Goal: Complete application form

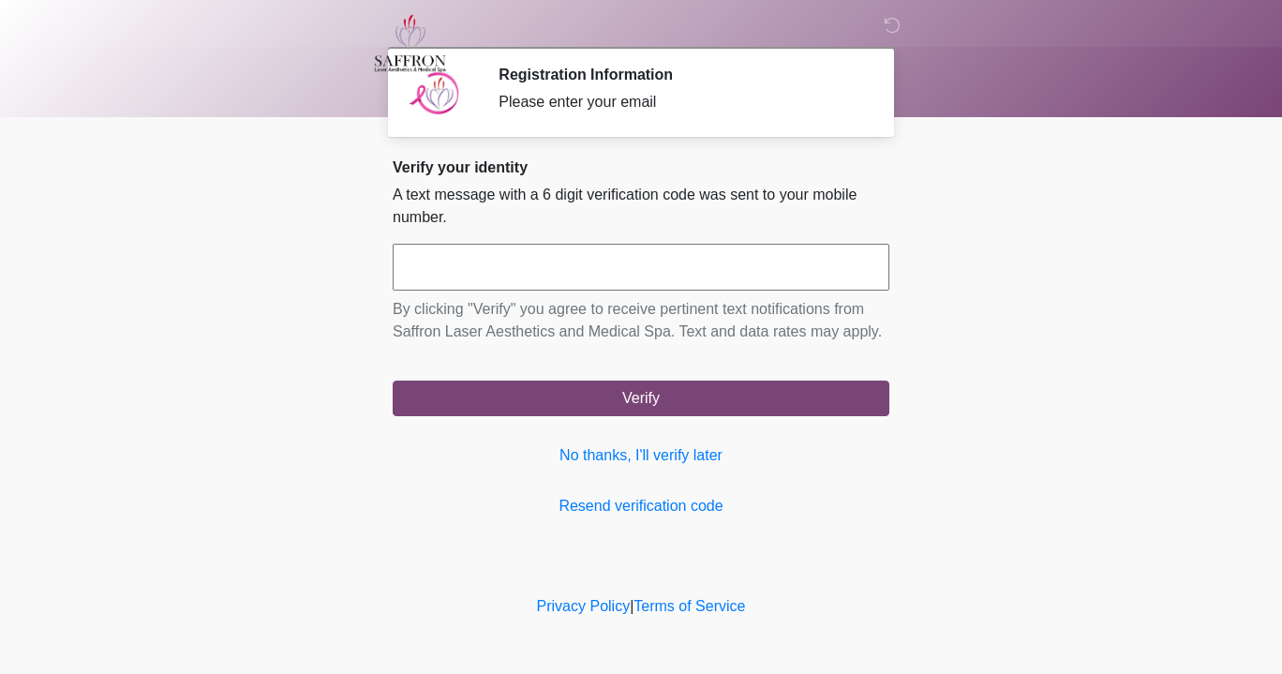
click at [671, 275] on input "text" at bounding box center [641, 267] width 497 height 47
click at [653, 465] on link "No thanks, I'll verify later" at bounding box center [641, 455] width 497 height 22
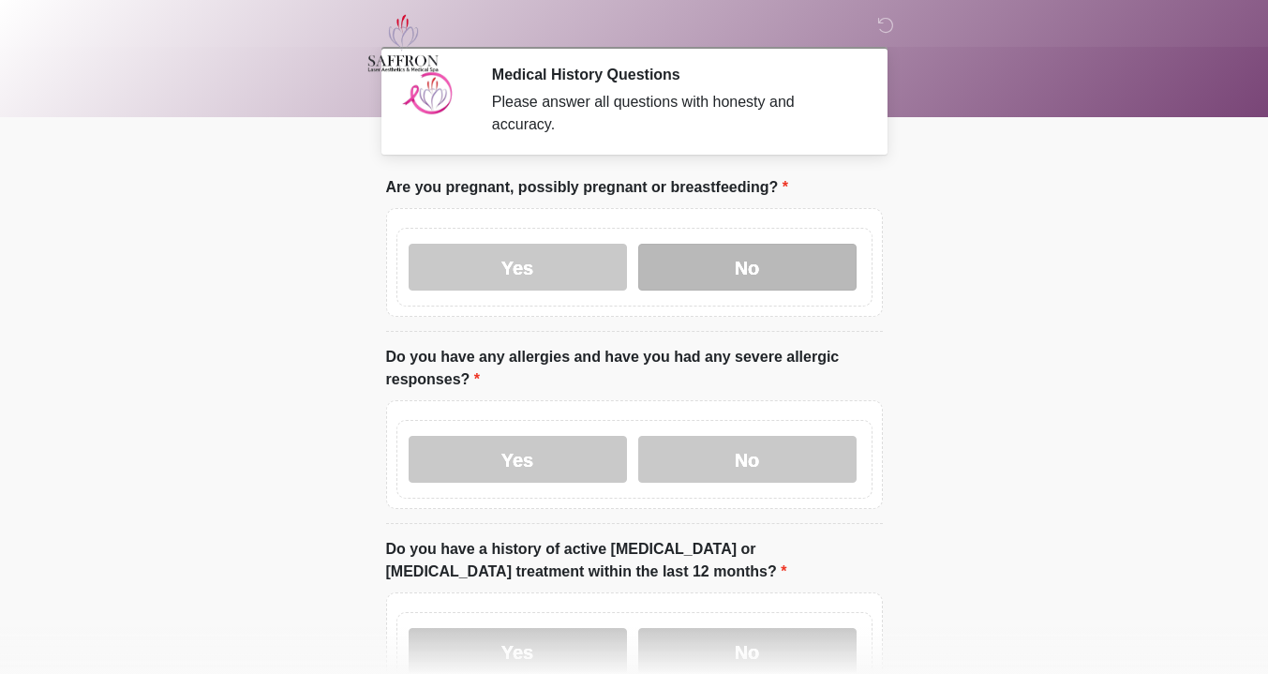
click at [699, 245] on label "No" at bounding box center [747, 267] width 218 height 47
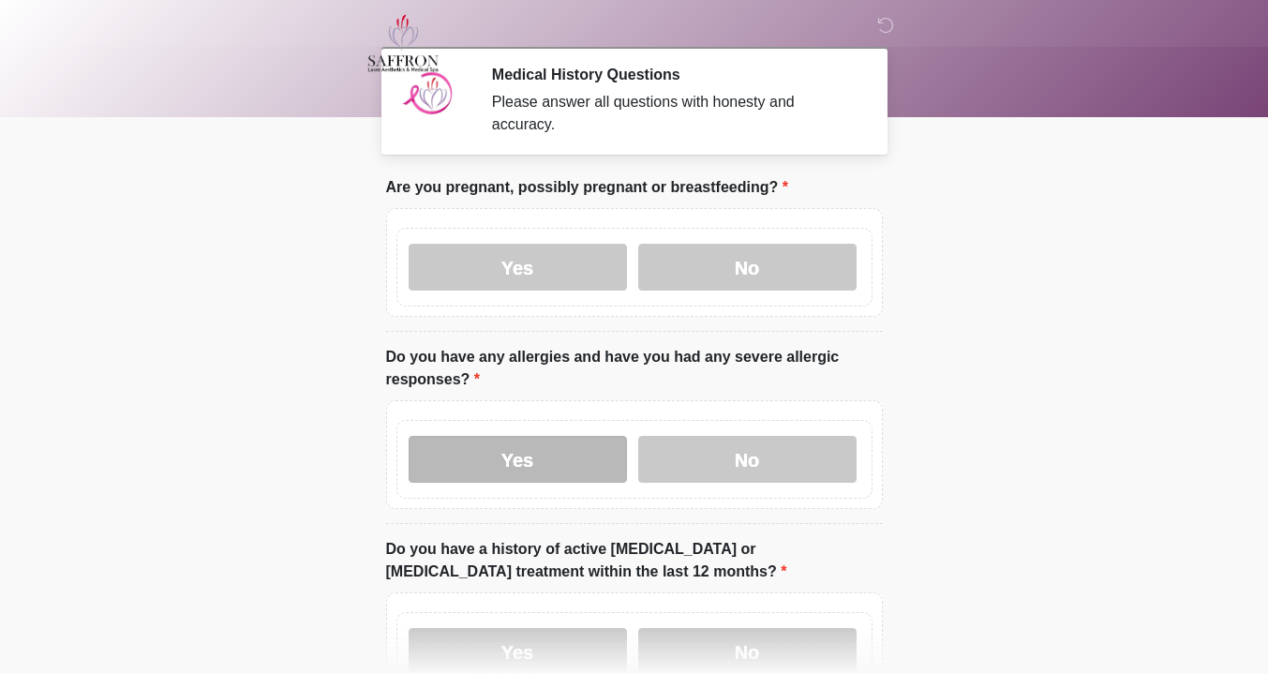
click at [610, 447] on label "Yes" at bounding box center [518, 459] width 218 height 47
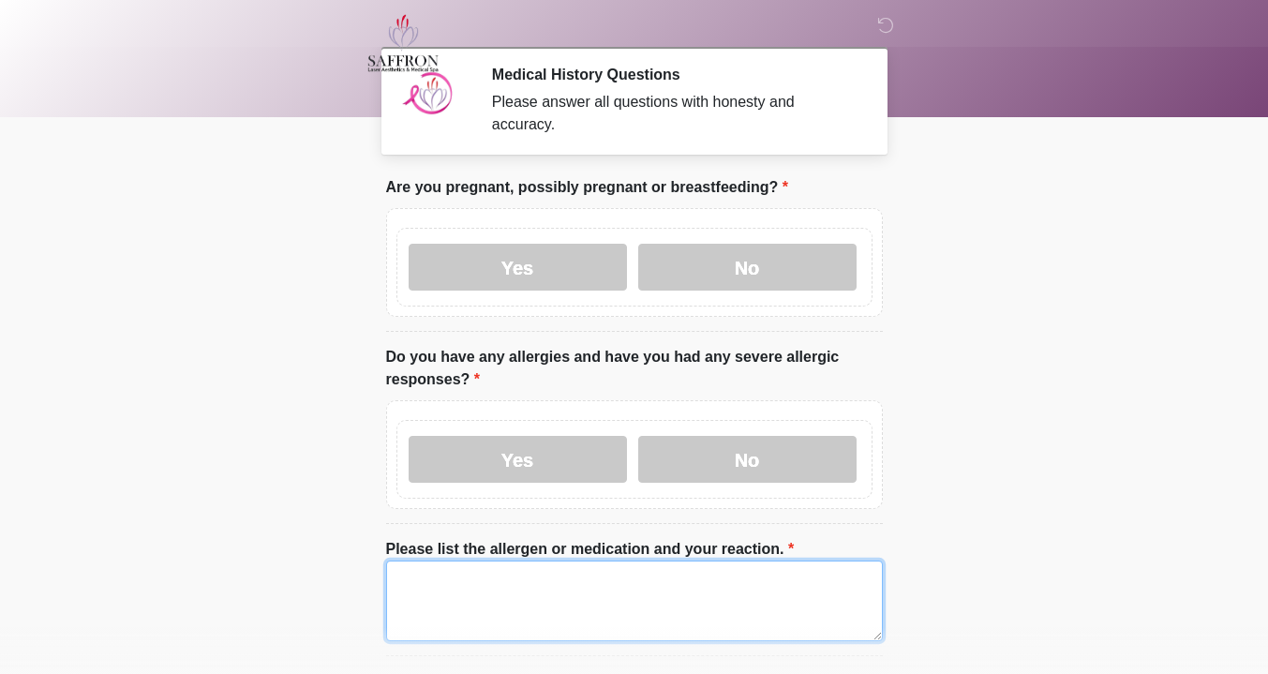
click at [618, 560] on textarea "Please list the allergen or medication and your reaction." at bounding box center [634, 600] width 497 height 81
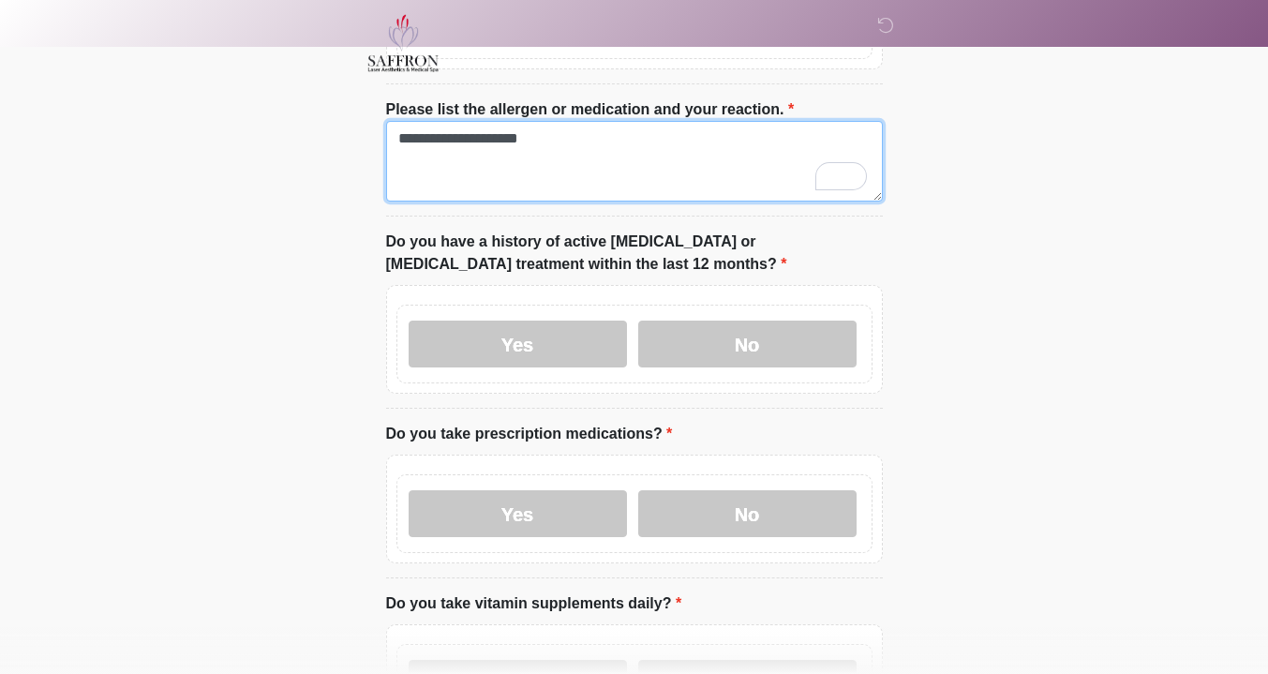
scroll to position [438, 0]
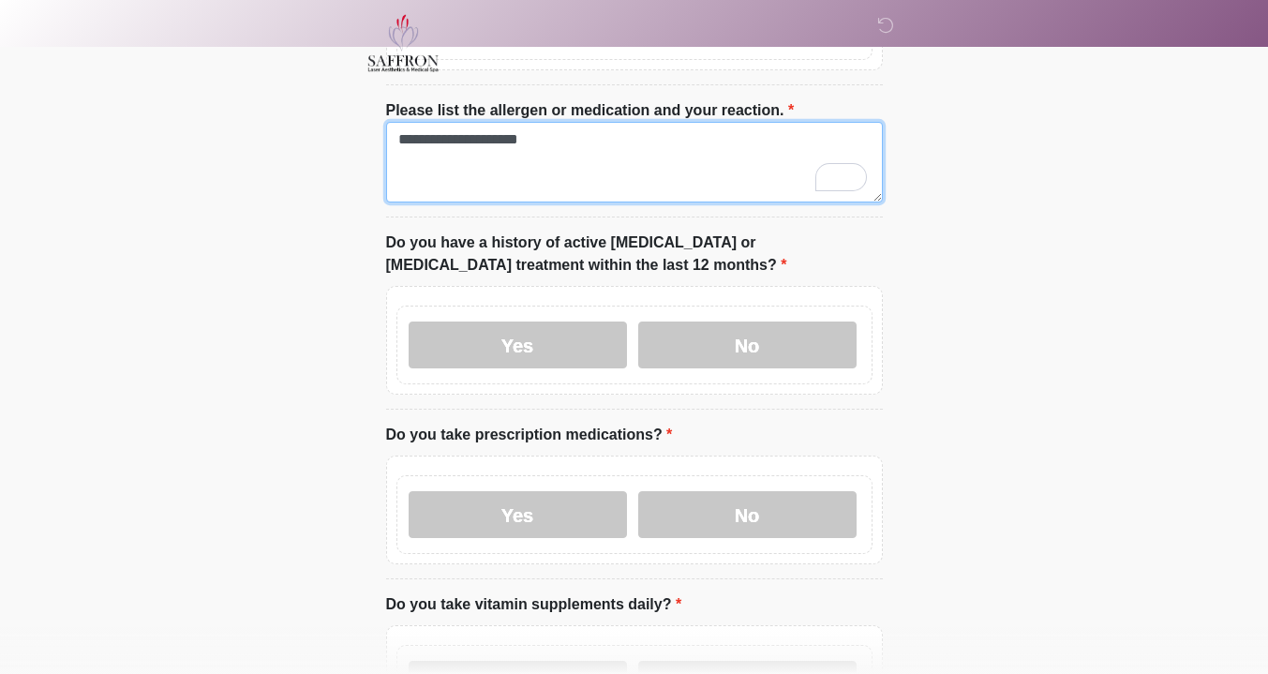
click at [590, 122] on textarea "**********" at bounding box center [634, 162] width 497 height 81
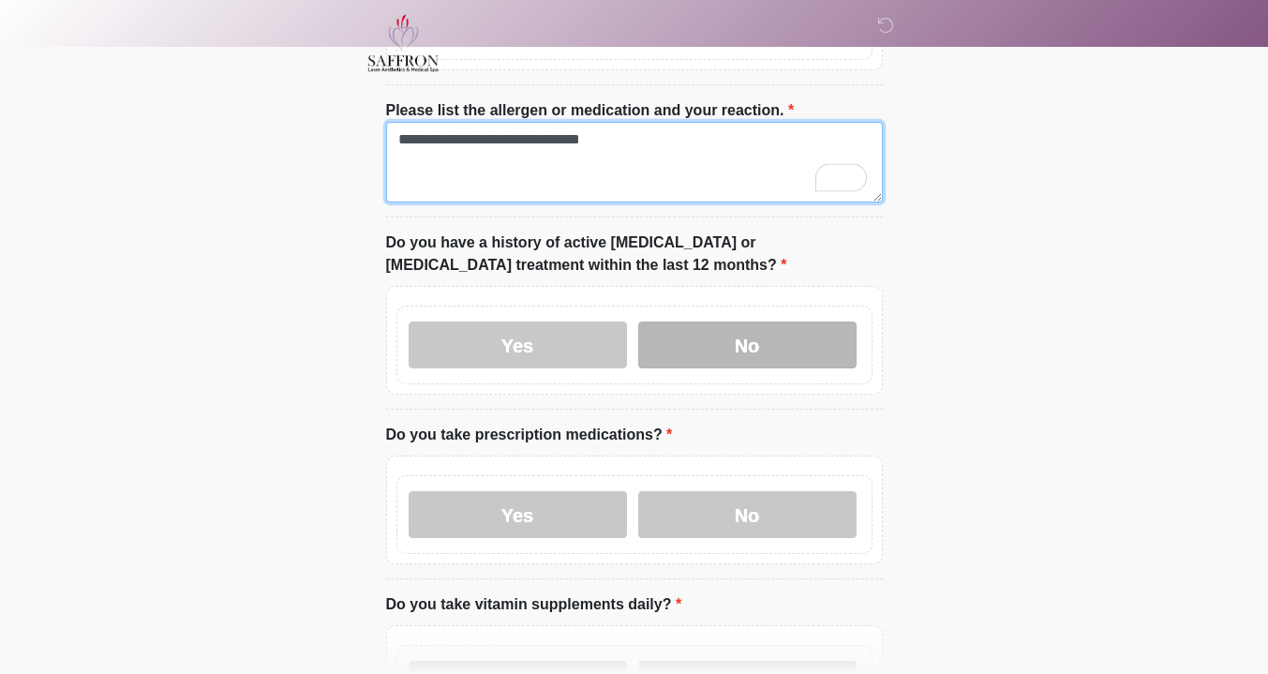
type textarea "**********"
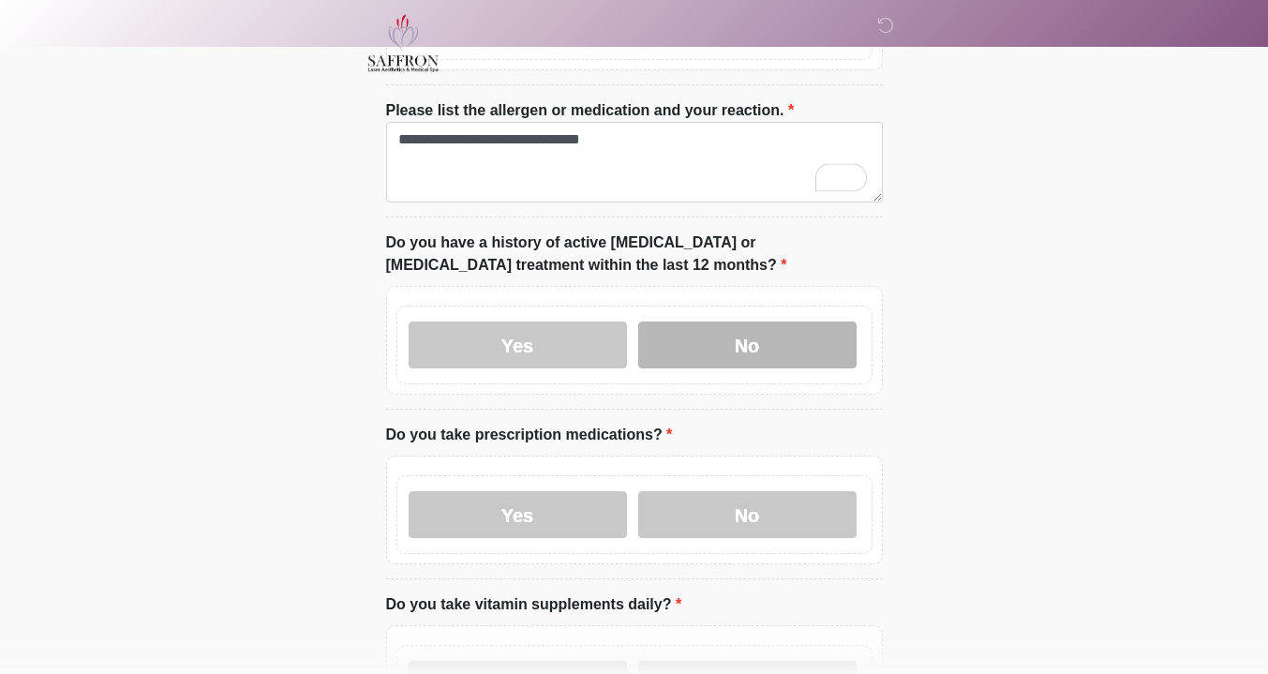
click at [781, 323] on label "No" at bounding box center [747, 344] width 218 height 47
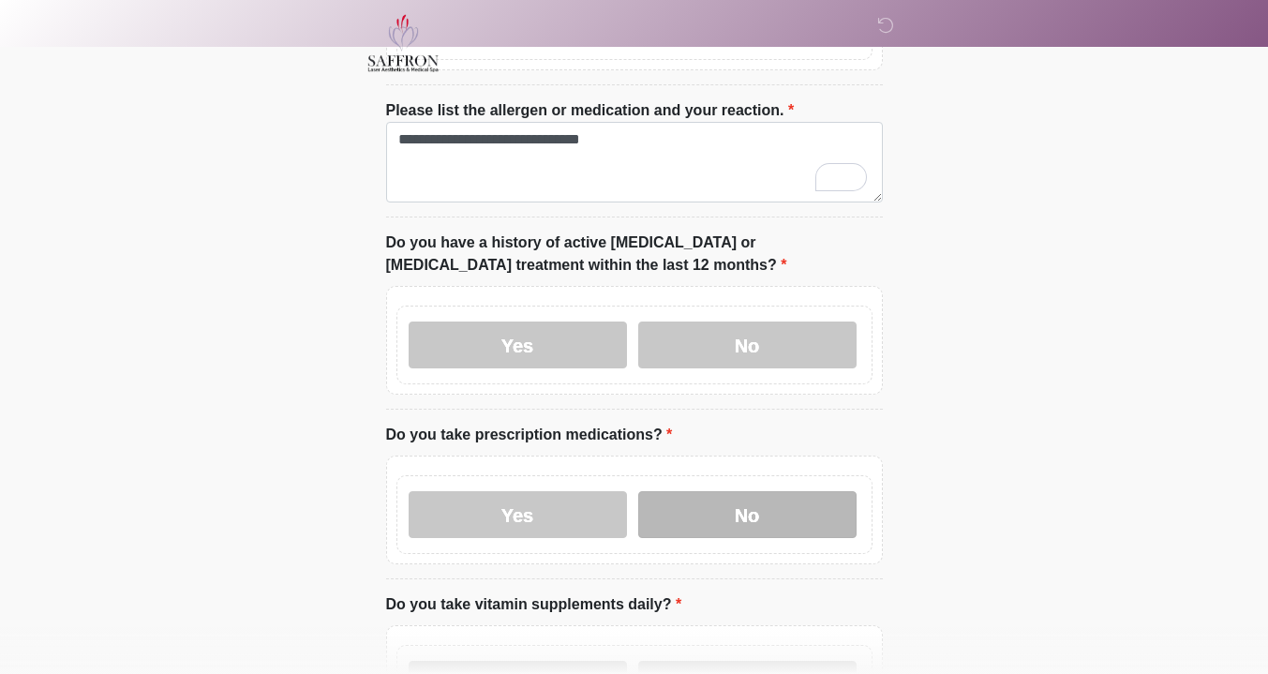
click at [748, 491] on label "No" at bounding box center [747, 514] width 218 height 47
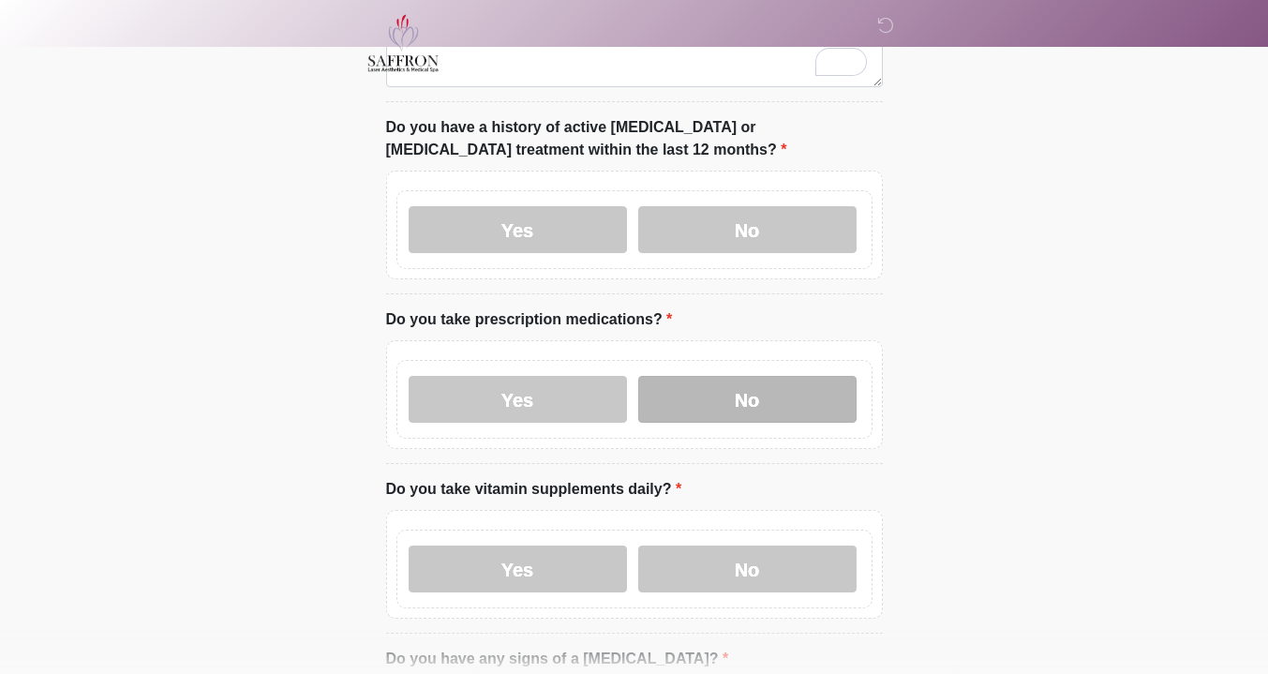
scroll to position [600, 0]
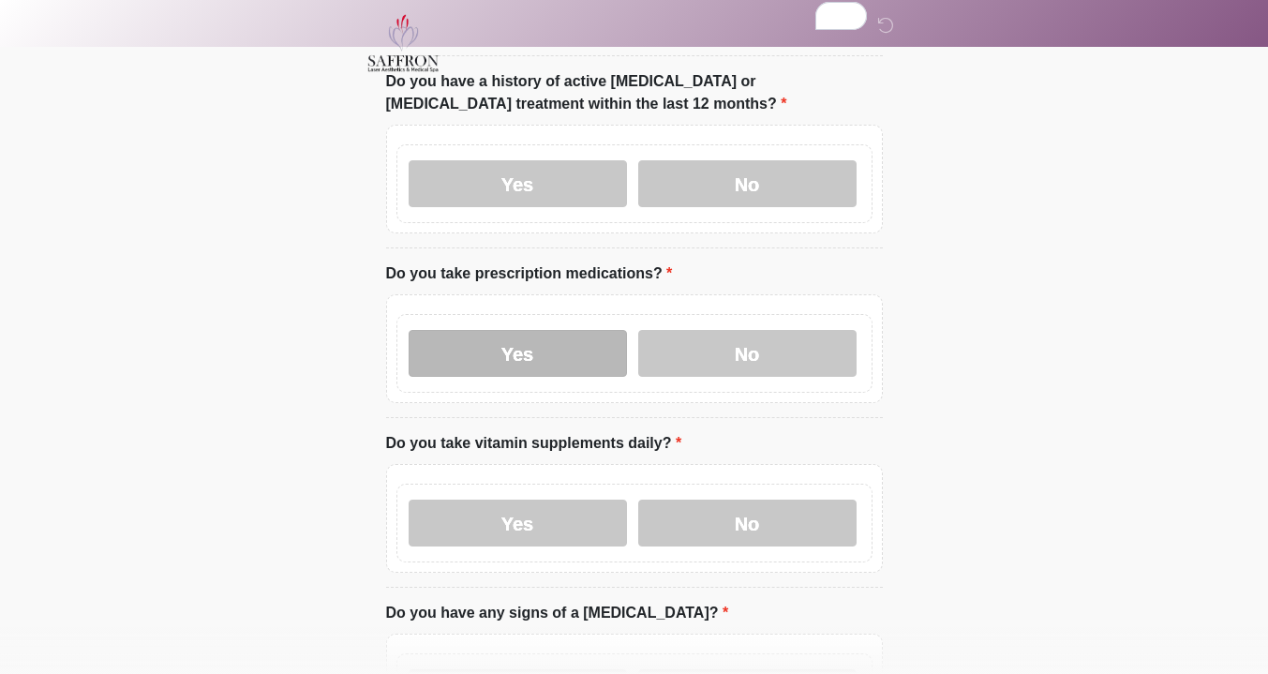
click at [548, 354] on label "Yes" at bounding box center [518, 353] width 218 height 47
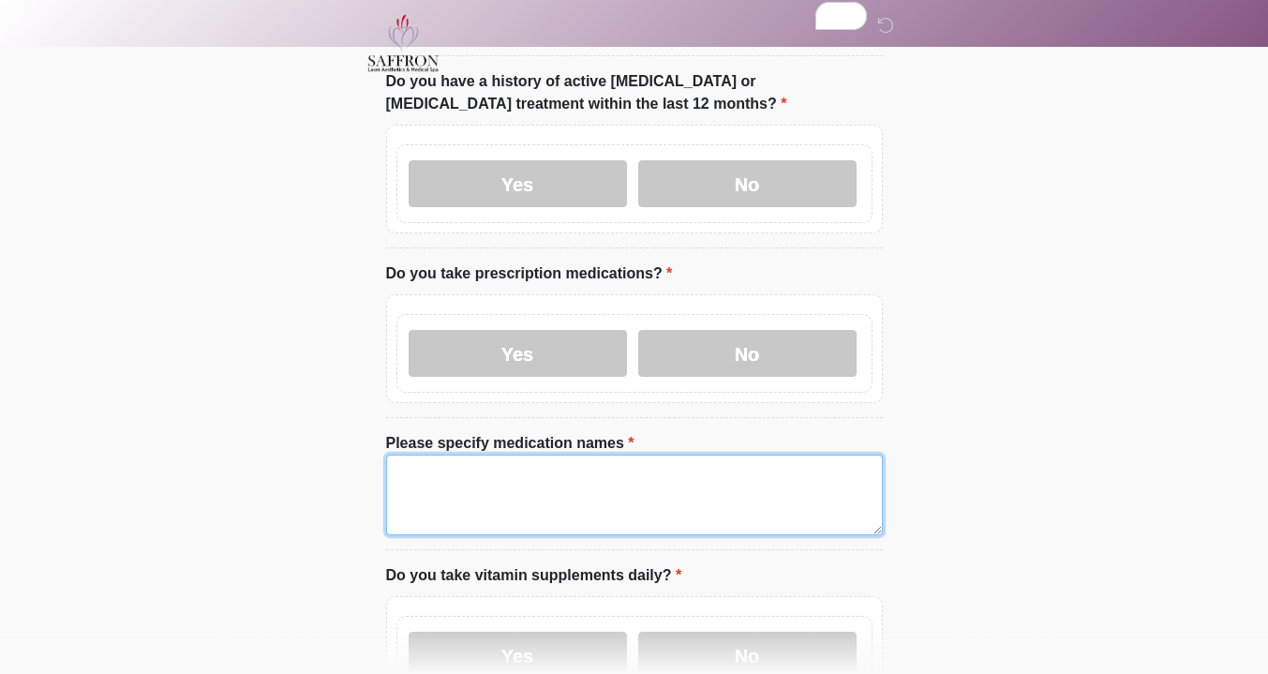
click at [561, 456] on textarea "Please specify medication names" at bounding box center [634, 494] width 497 height 81
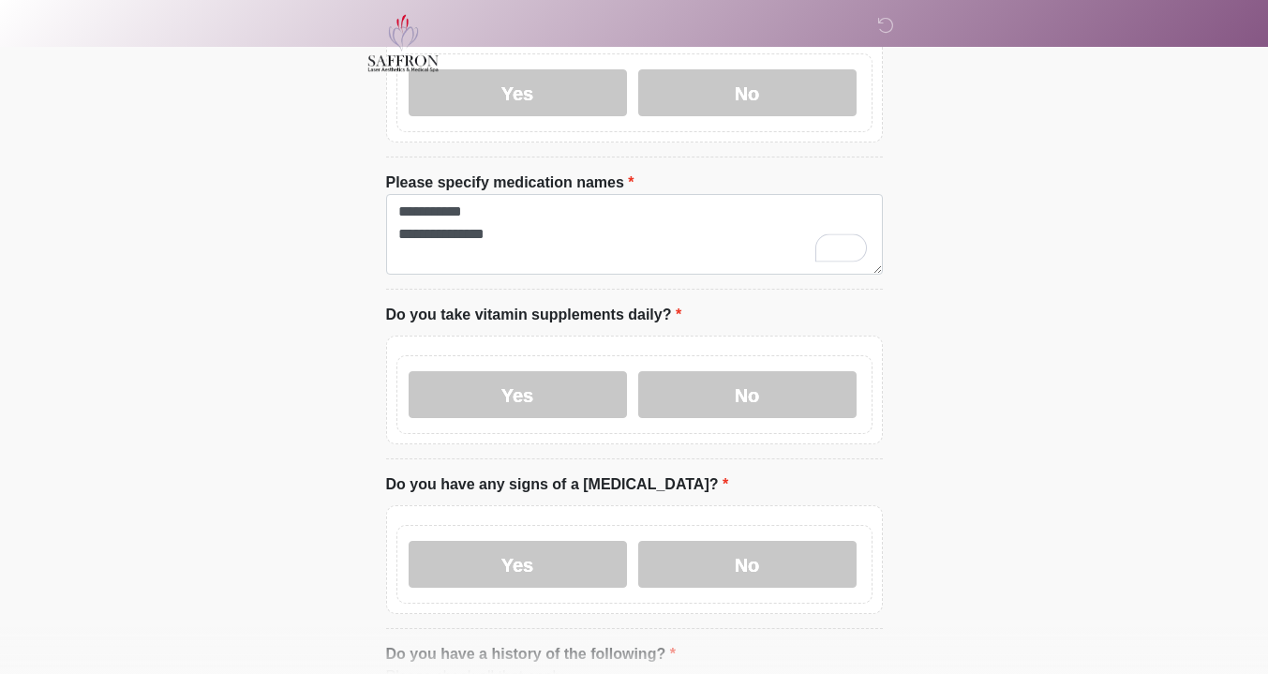
scroll to position [867, 0]
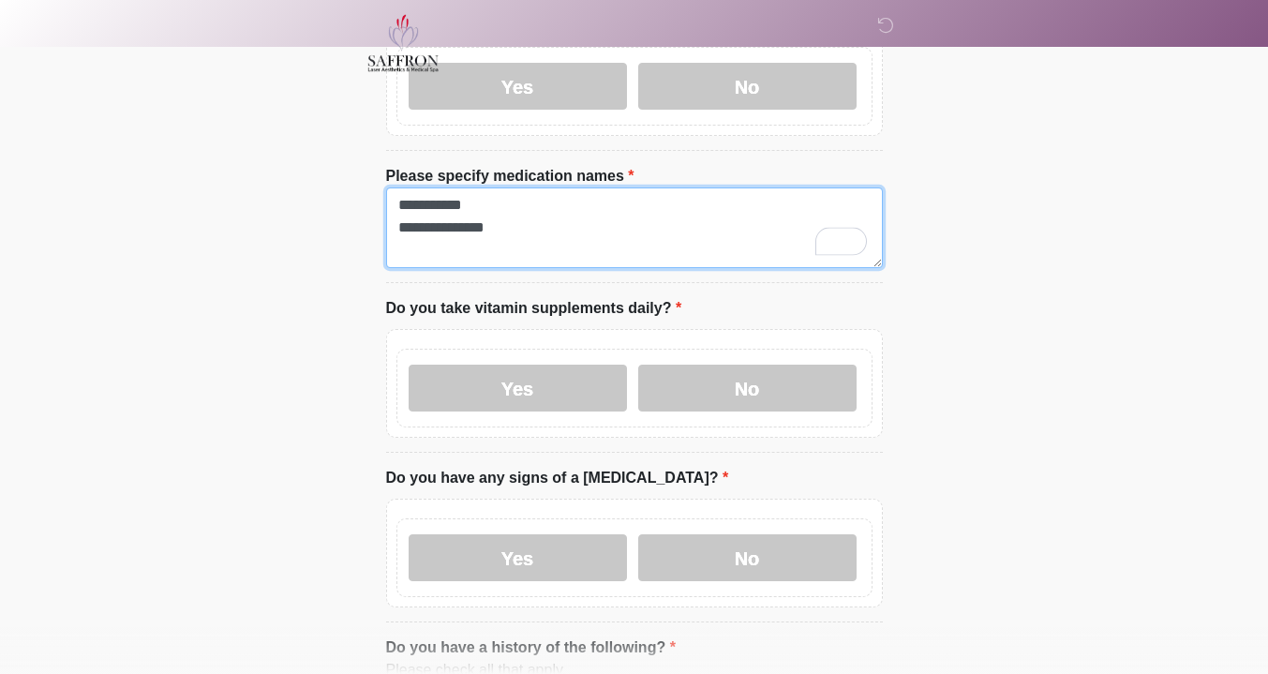
click at [629, 237] on textarea "**********" at bounding box center [634, 227] width 497 height 81
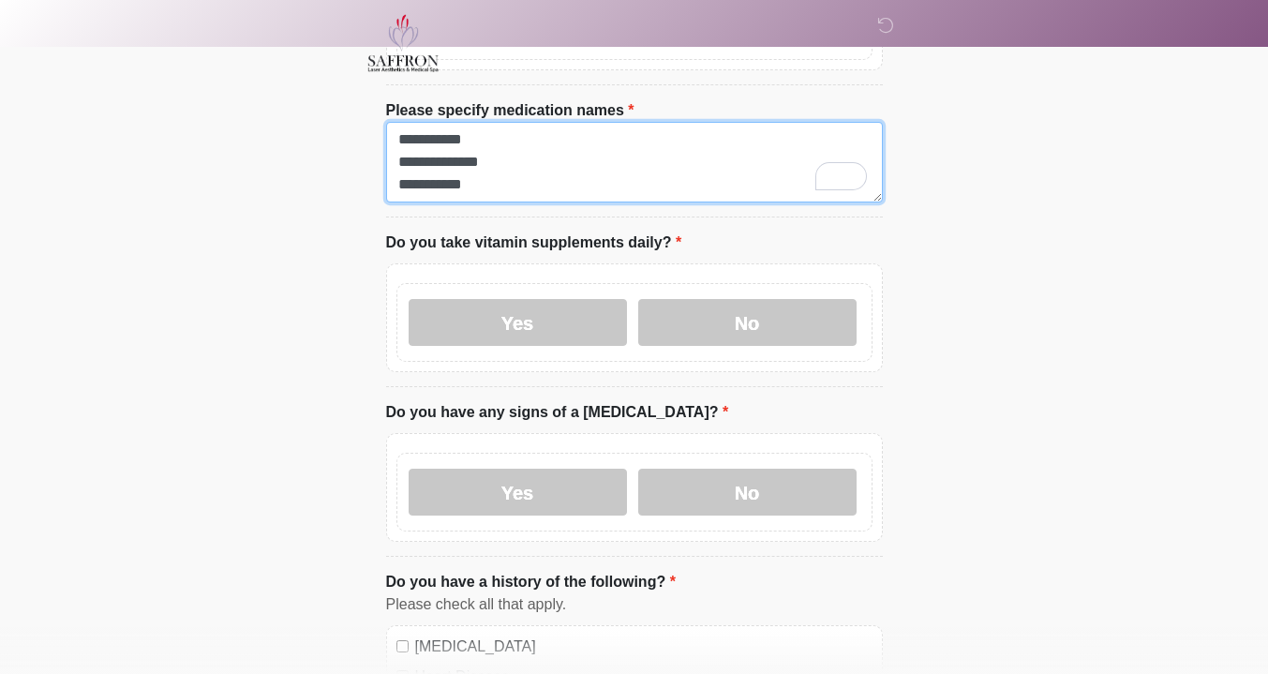
scroll to position [998, 0]
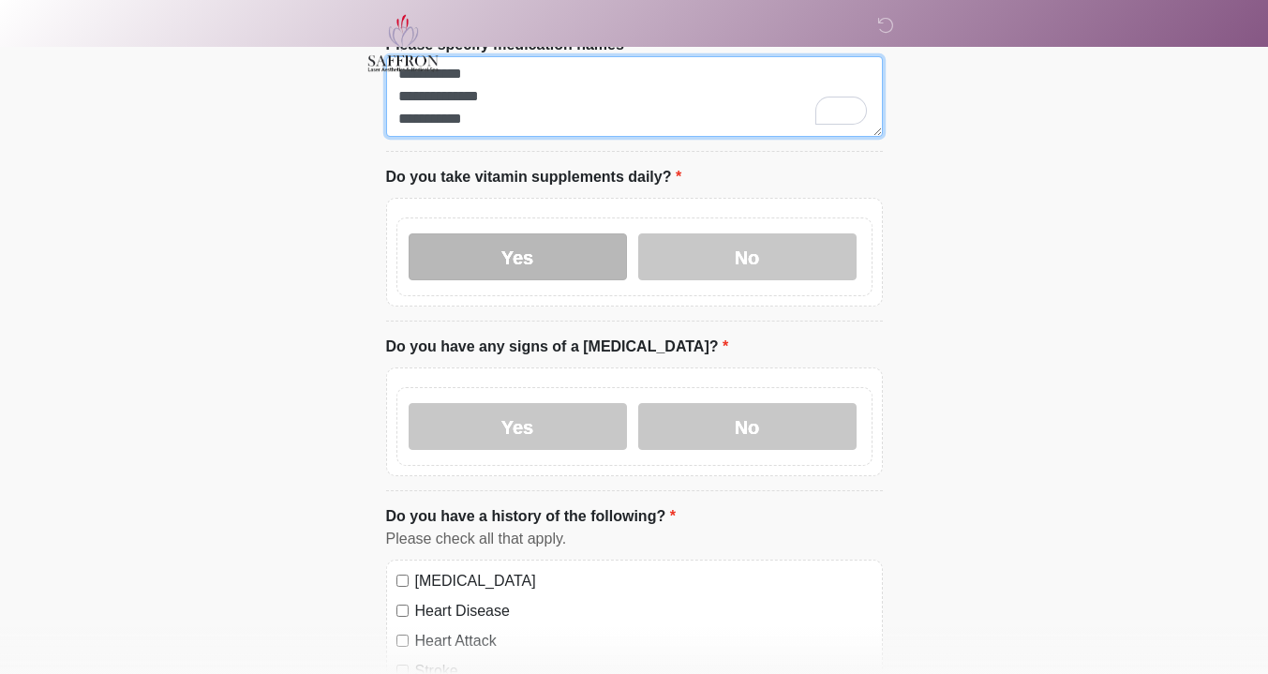
type textarea "**********"
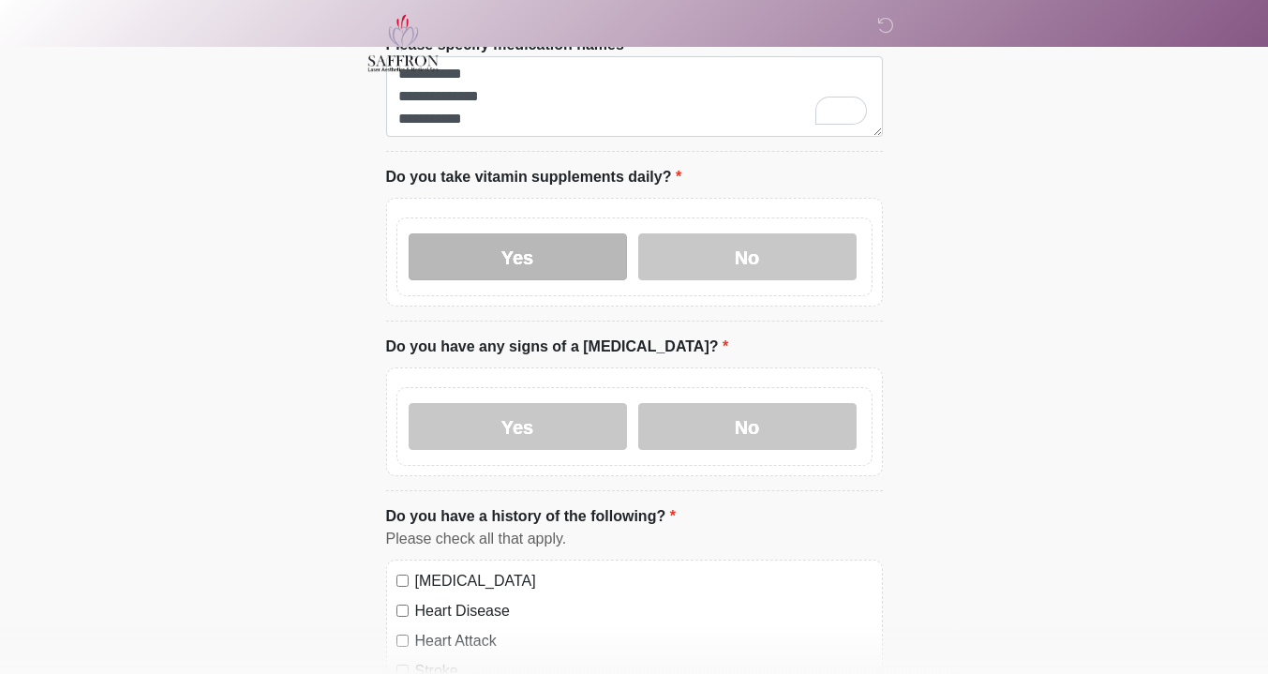
click at [579, 252] on label "Yes" at bounding box center [518, 256] width 218 height 47
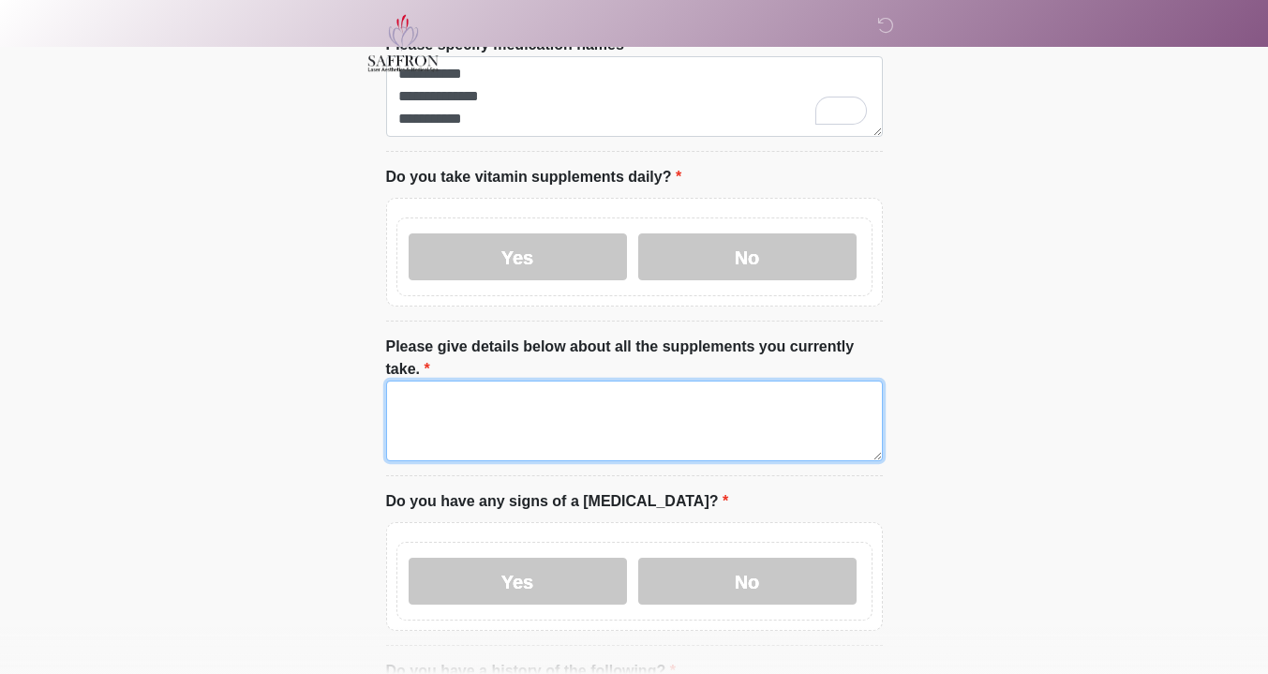
click at [631, 380] on textarea "Please give details below about all the supplements you currently take." at bounding box center [634, 420] width 497 height 81
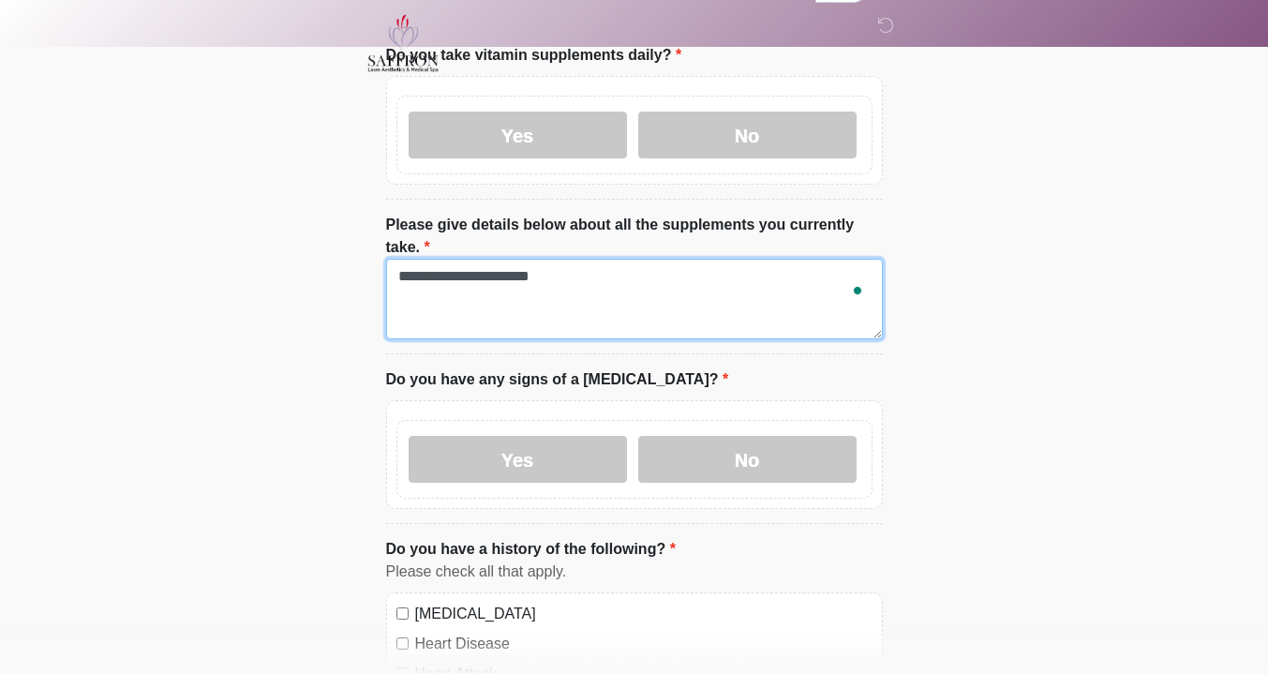
scroll to position [1150, 0]
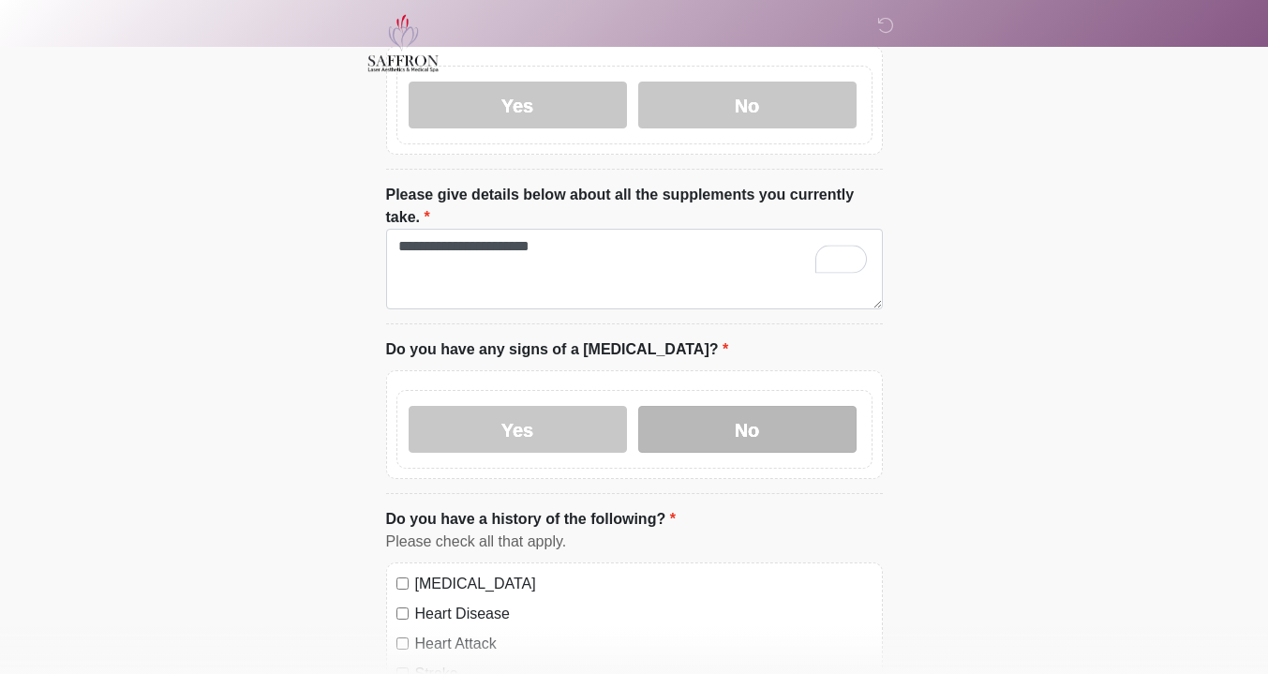
click at [793, 406] on label "No" at bounding box center [747, 429] width 218 height 47
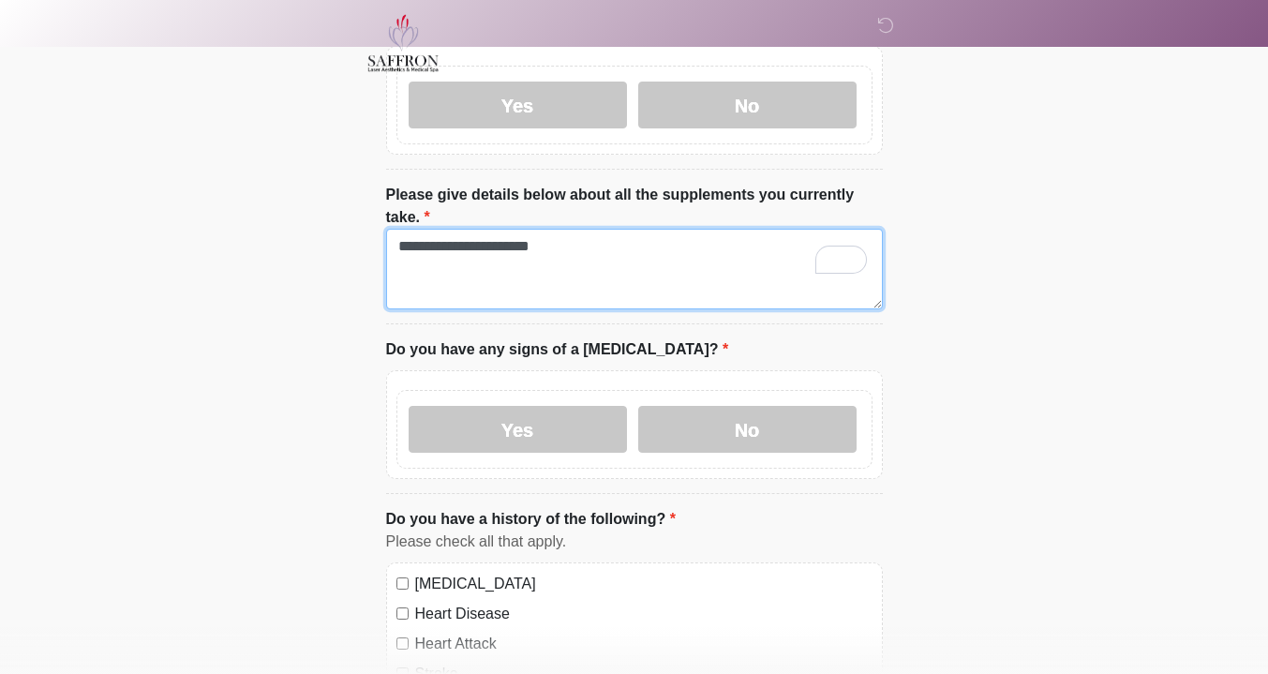
click at [611, 229] on textarea "**********" at bounding box center [634, 269] width 497 height 81
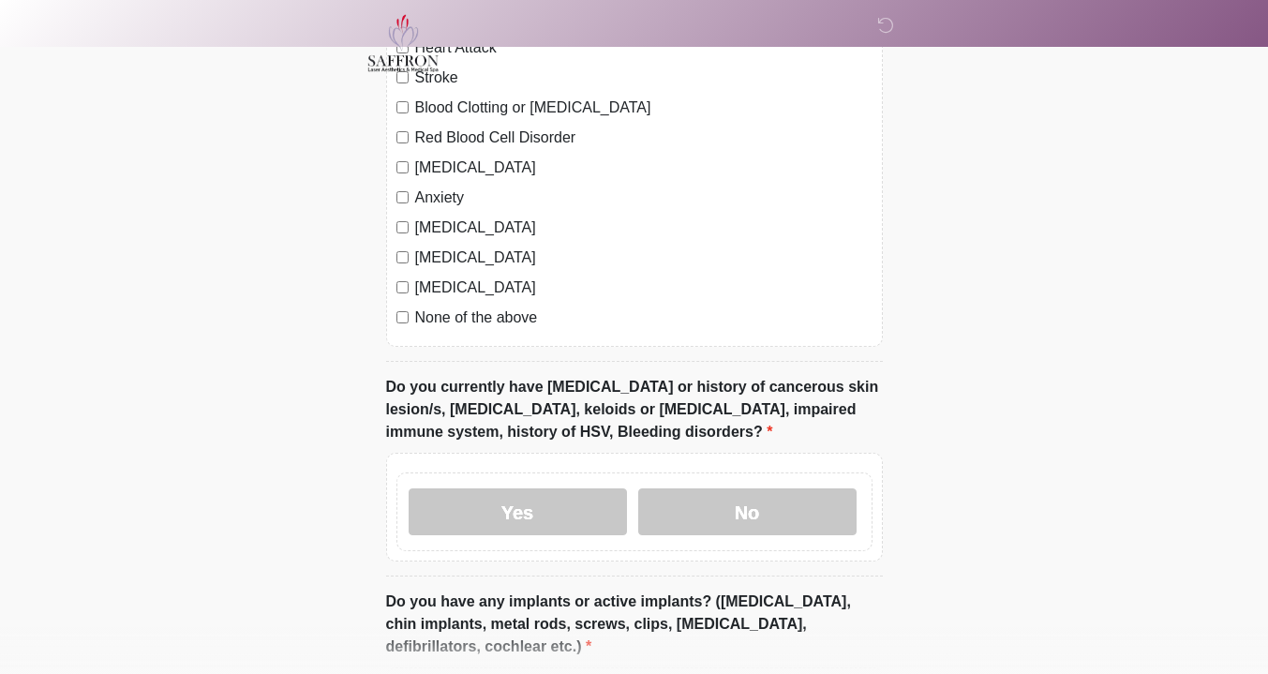
scroll to position [1814, 0]
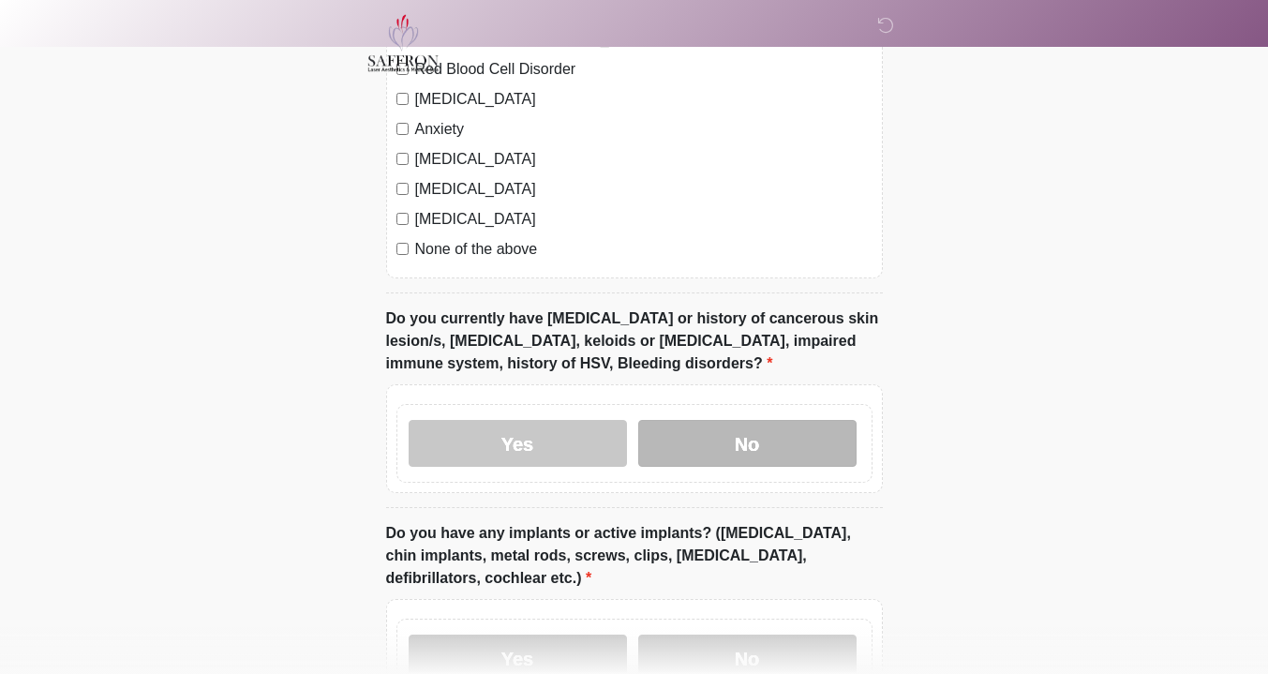
type textarea "**********"
click at [682, 420] on label "No" at bounding box center [747, 443] width 218 height 47
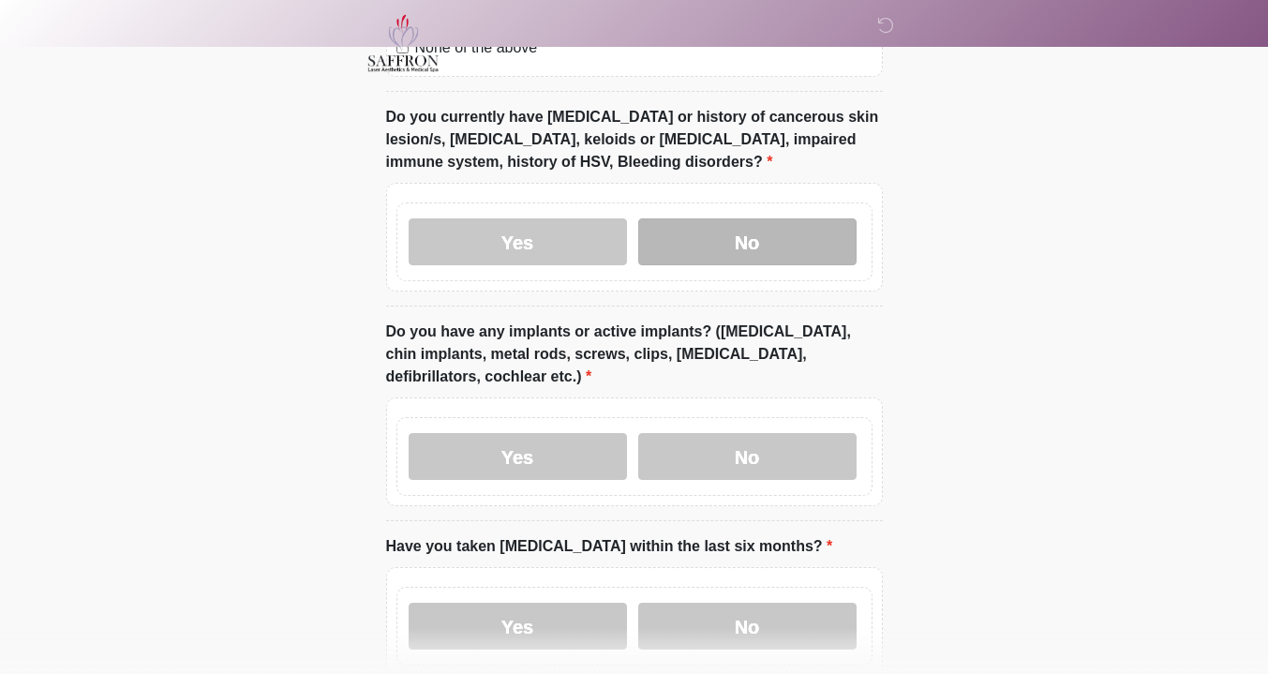
scroll to position [2030, 0]
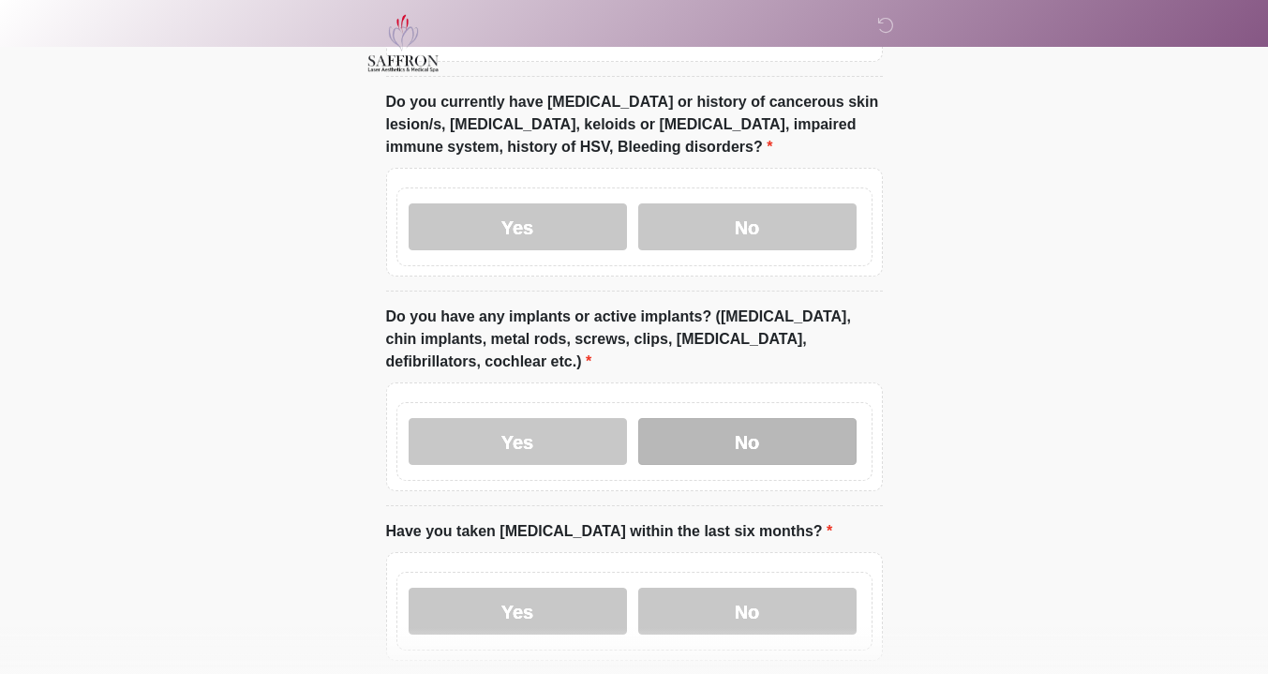
click at [716, 418] on label "No" at bounding box center [747, 441] width 218 height 47
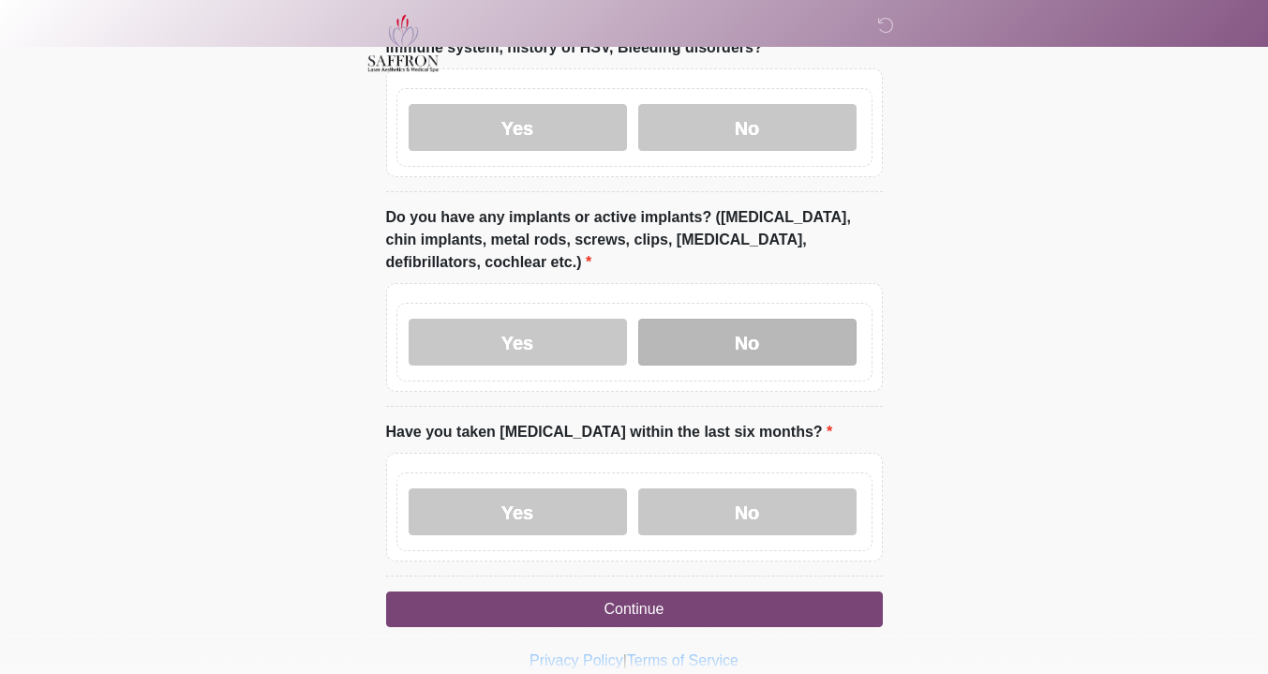
scroll to position [2137, 0]
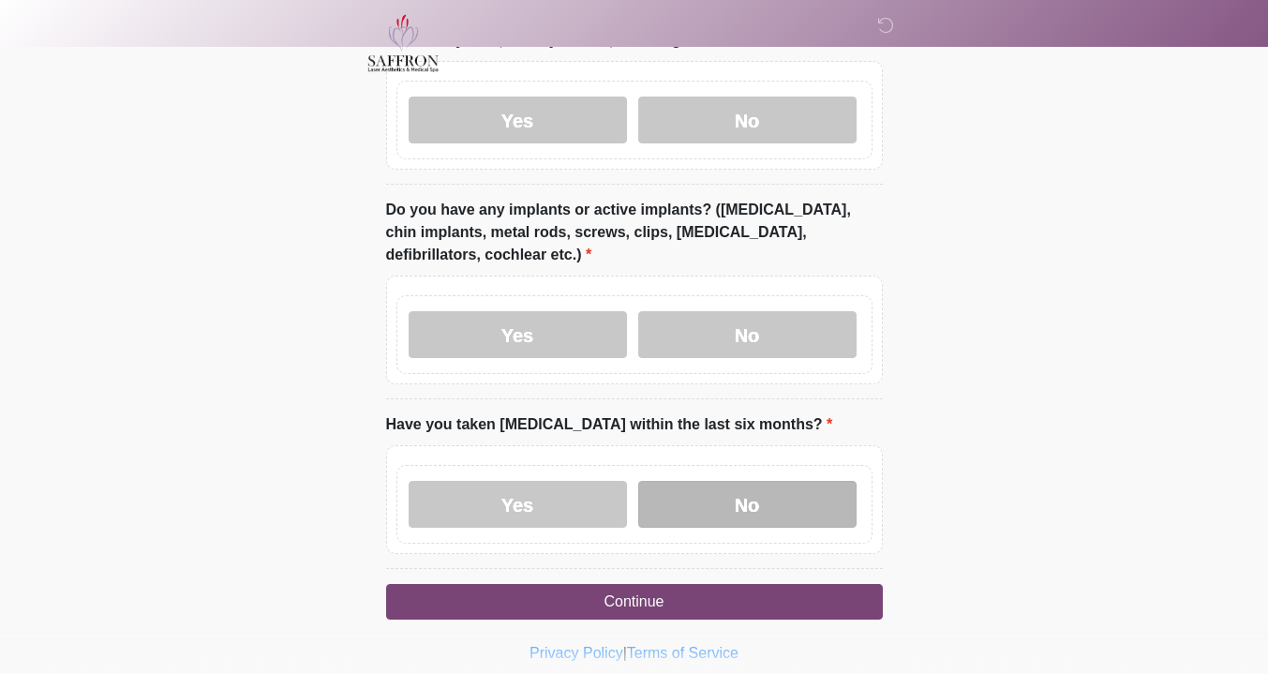
click at [762, 481] on label "No" at bounding box center [747, 504] width 218 height 47
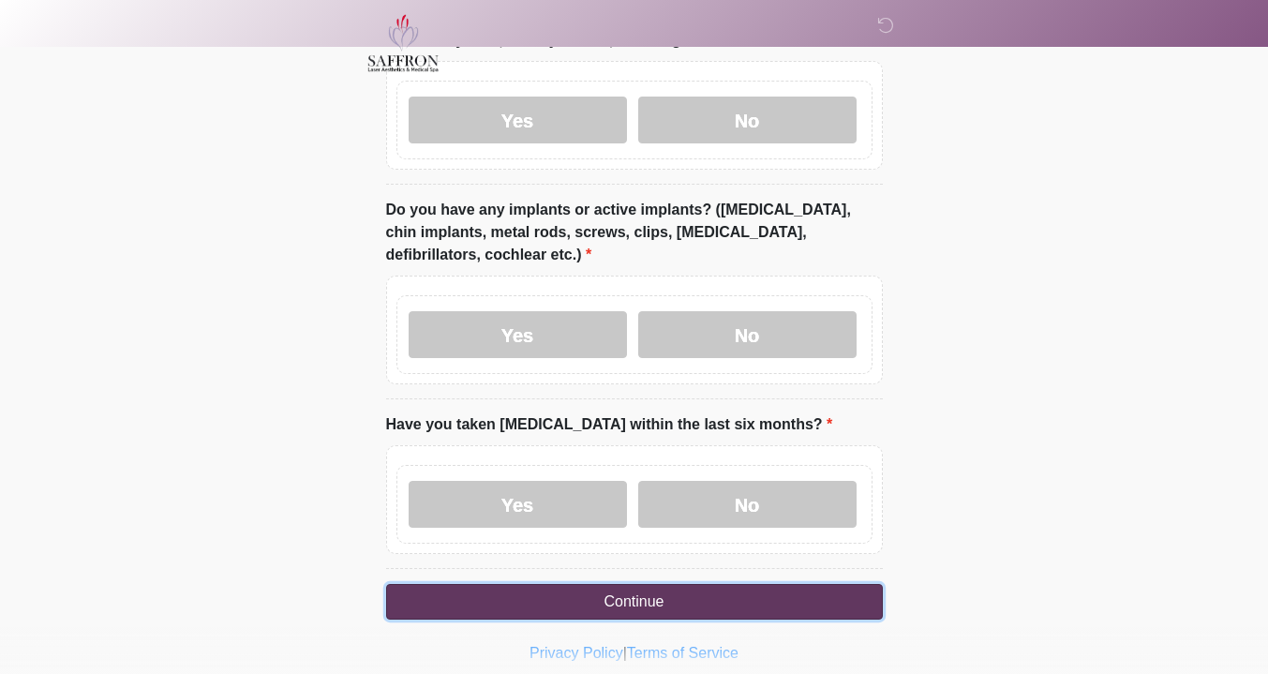
click at [767, 584] on button "Continue" at bounding box center [634, 602] width 497 height 36
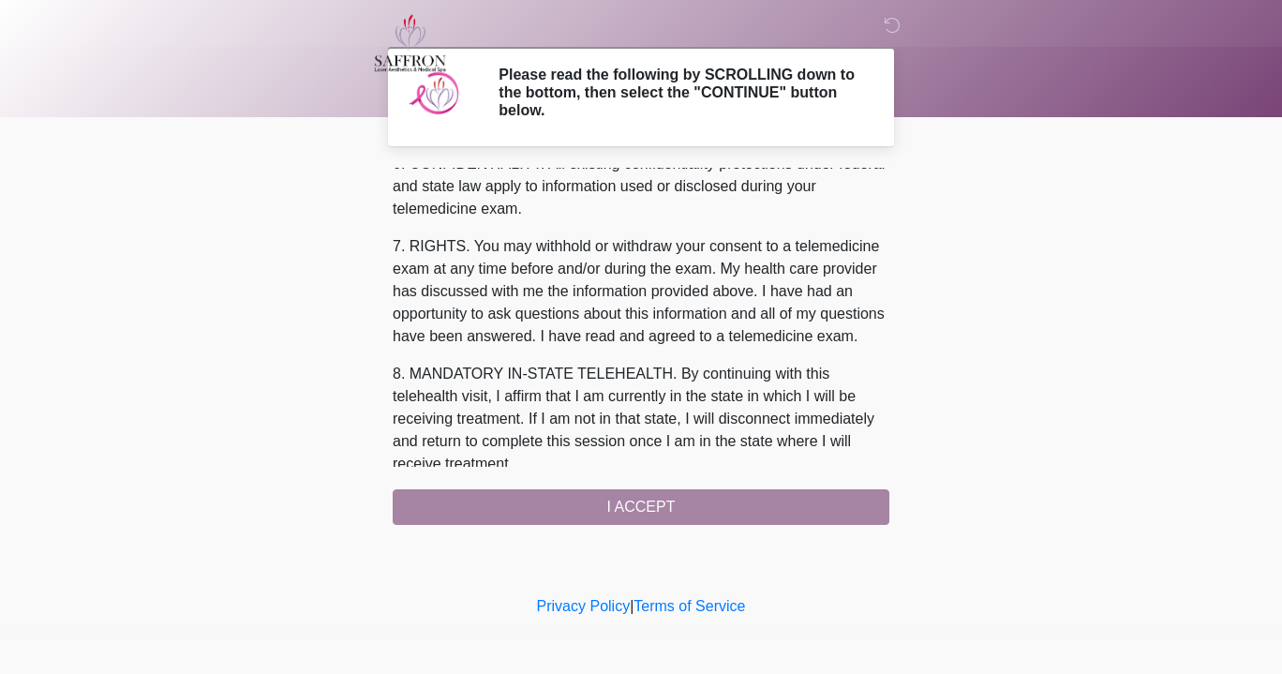
scroll to position [810, 0]
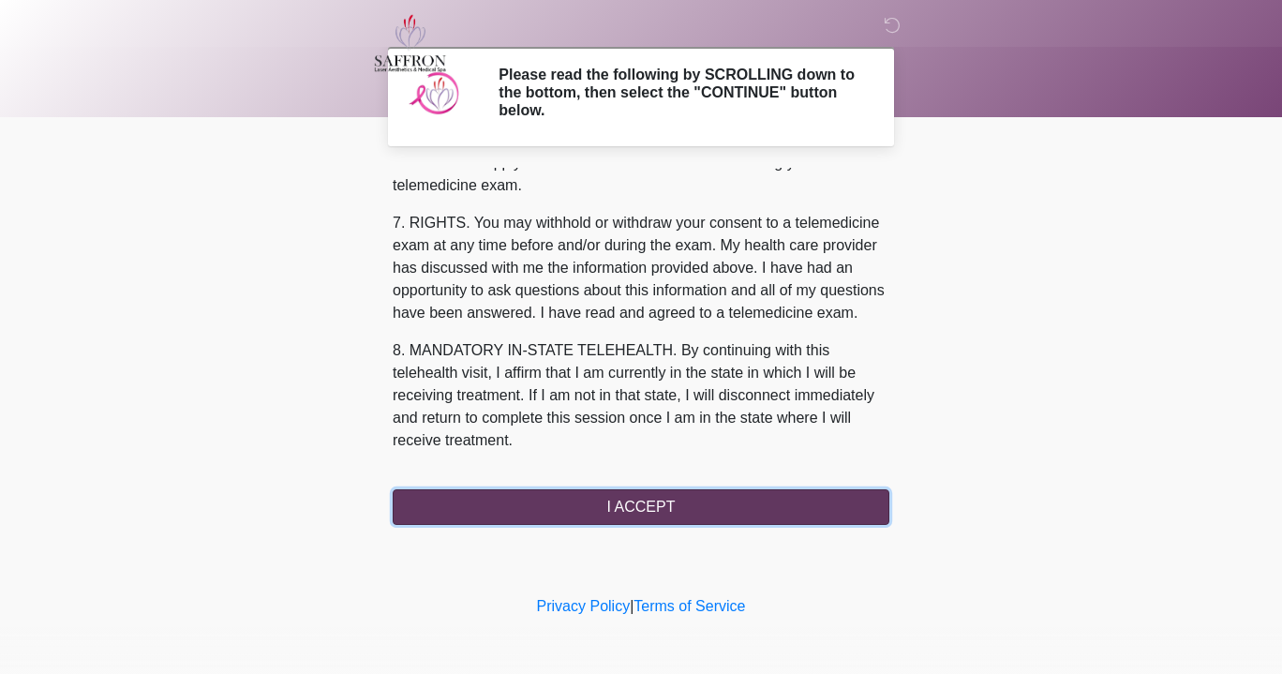
click at [754, 517] on button "I ACCEPT" at bounding box center [641, 507] width 497 height 36
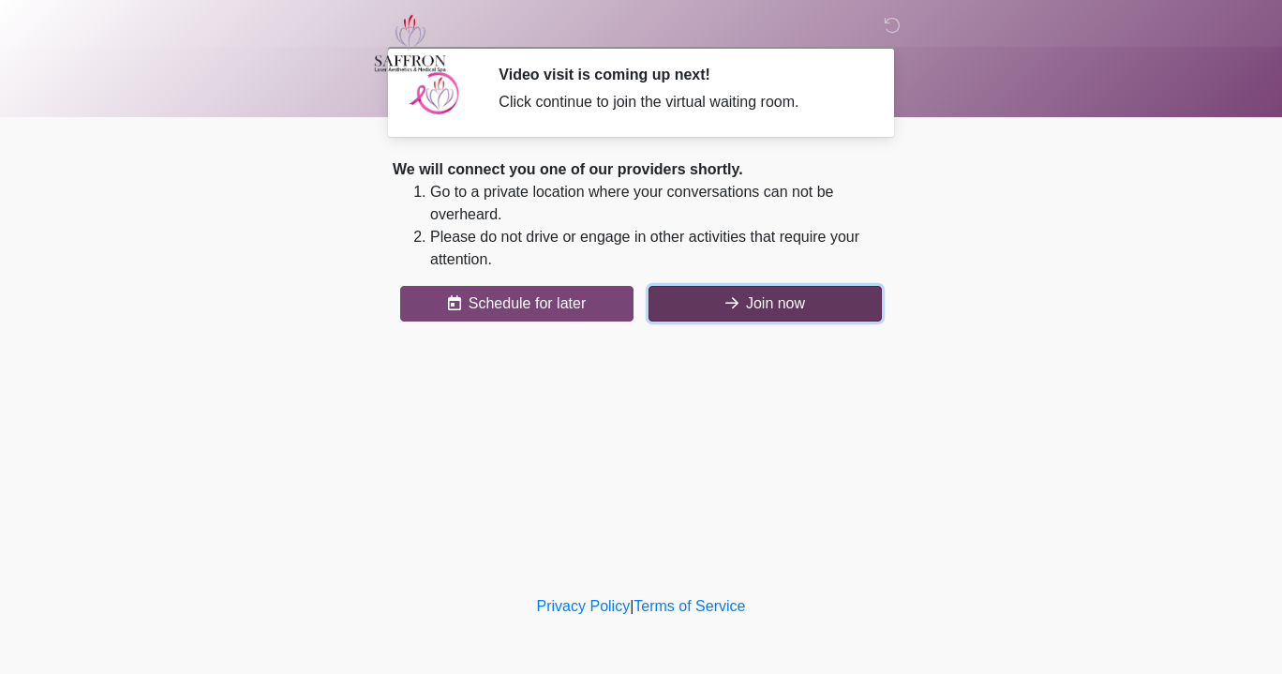
click at [810, 314] on button "Join now" at bounding box center [764, 304] width 233 height 36
